Goal: Task Accomplishment & Management: Use online tool/utility

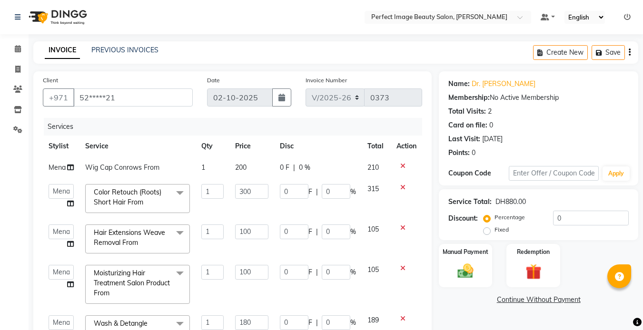
select select "8564"
select select "85054"
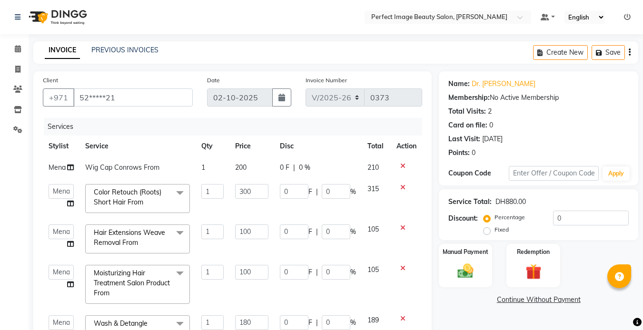
select select "service"
select select "85054"
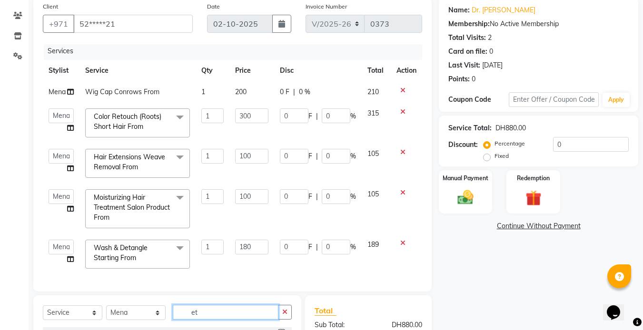
click at [239, 318] on input "et" at bounding box center [226, 312] width 106 height 15
